Goal: Information Seeking & Learning: Learn about a topic

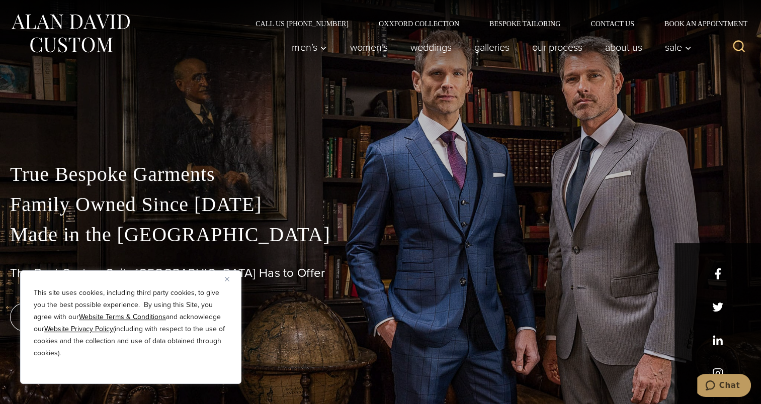
click at [225, 281] on img "Close" at bounding box center [227, 279] width 5 height 5
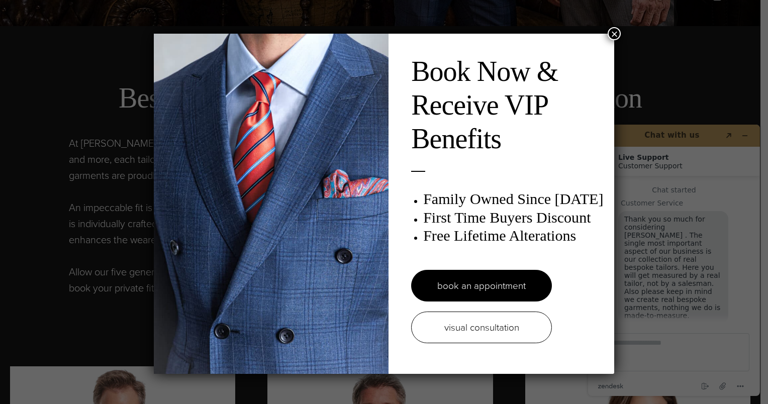
click at [611, 35] on button "×" at bounding box center [614, 33] width 13 height 13
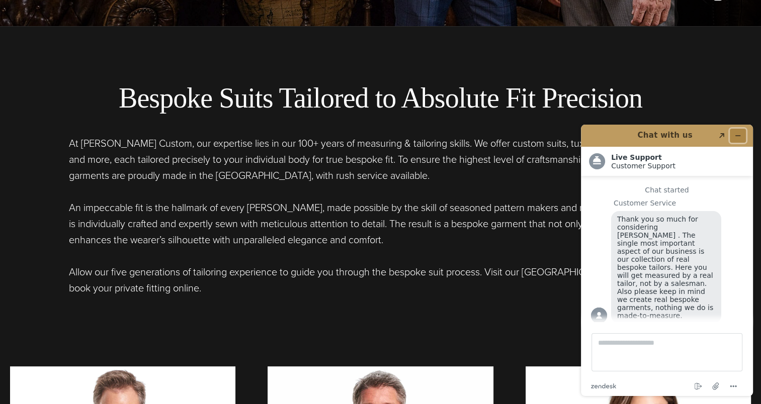
click at [736, 135] on icon "Minimize widget" at bounding box center [737, 135] width 7 height 7
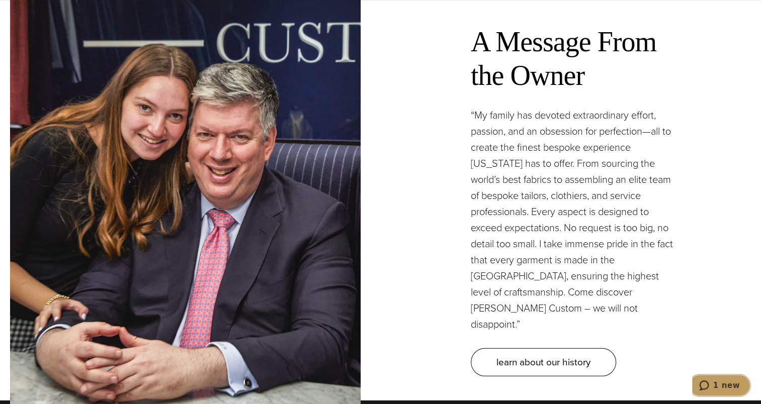
scroll to position [2906, 0]
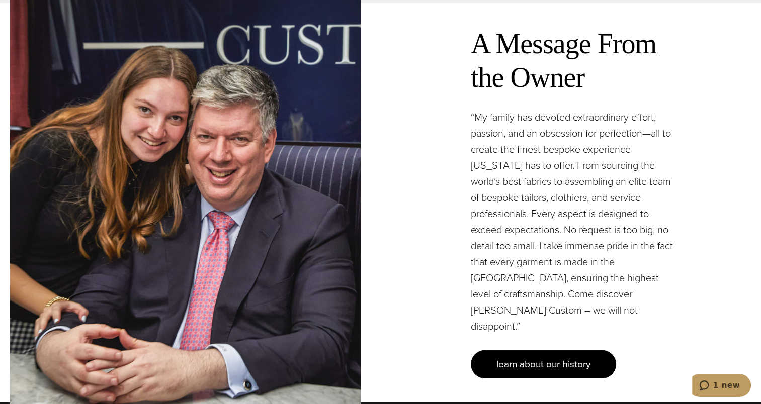
click at [506, 357] on span "learn about our history" at bounding box center [543, 364] width 94 height 15
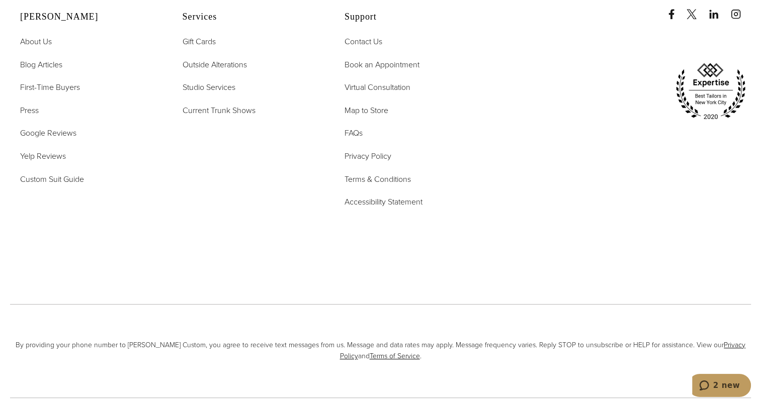
scroll to position [4345, 0]
